Goal: Find specific page/section: Find specific page/section

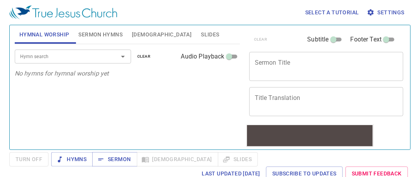
click at [40, 56] on input "Hymn search" at bounding box center [61, 56] width 89 height 9
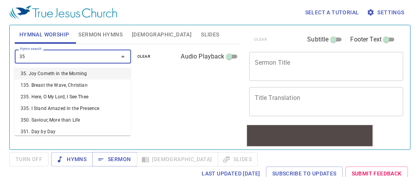
type input "3"
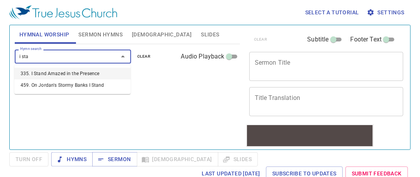
type input "i stan"
click at [55, 76] on li "335. I Stand Amazed in the Presence" at bounding box center [72, 74] width 116 height 12
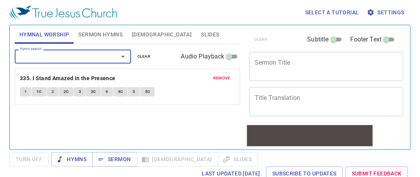
click at [40, 92] on span "1C" at bounding box center [38, 91] width 5 height 7
